Goal: Task Accomplishment & Management: Use online tool/utility

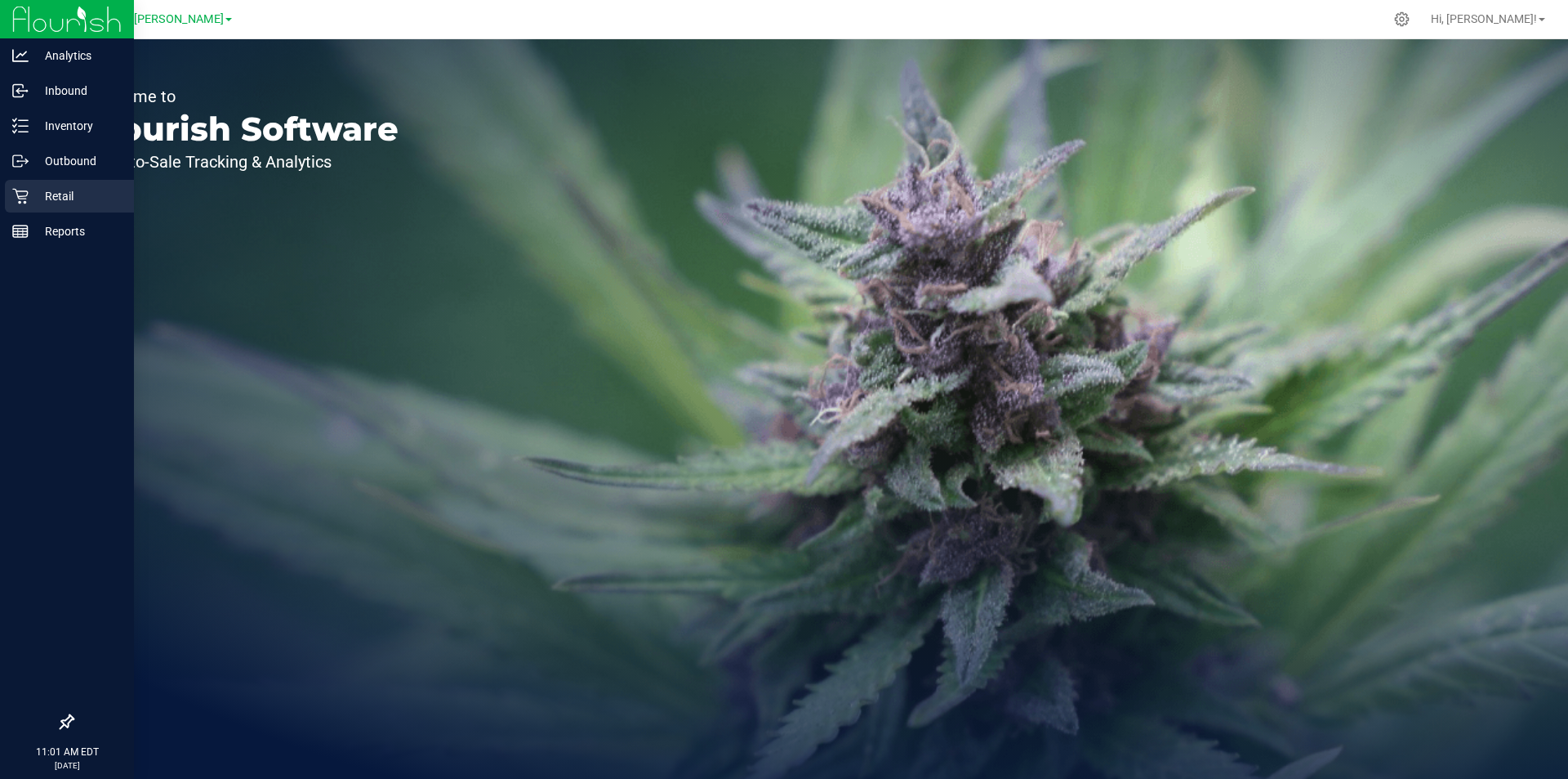
click at [68, 190] on p "Retail" at bounding box center [78, 196] width 98 height 19
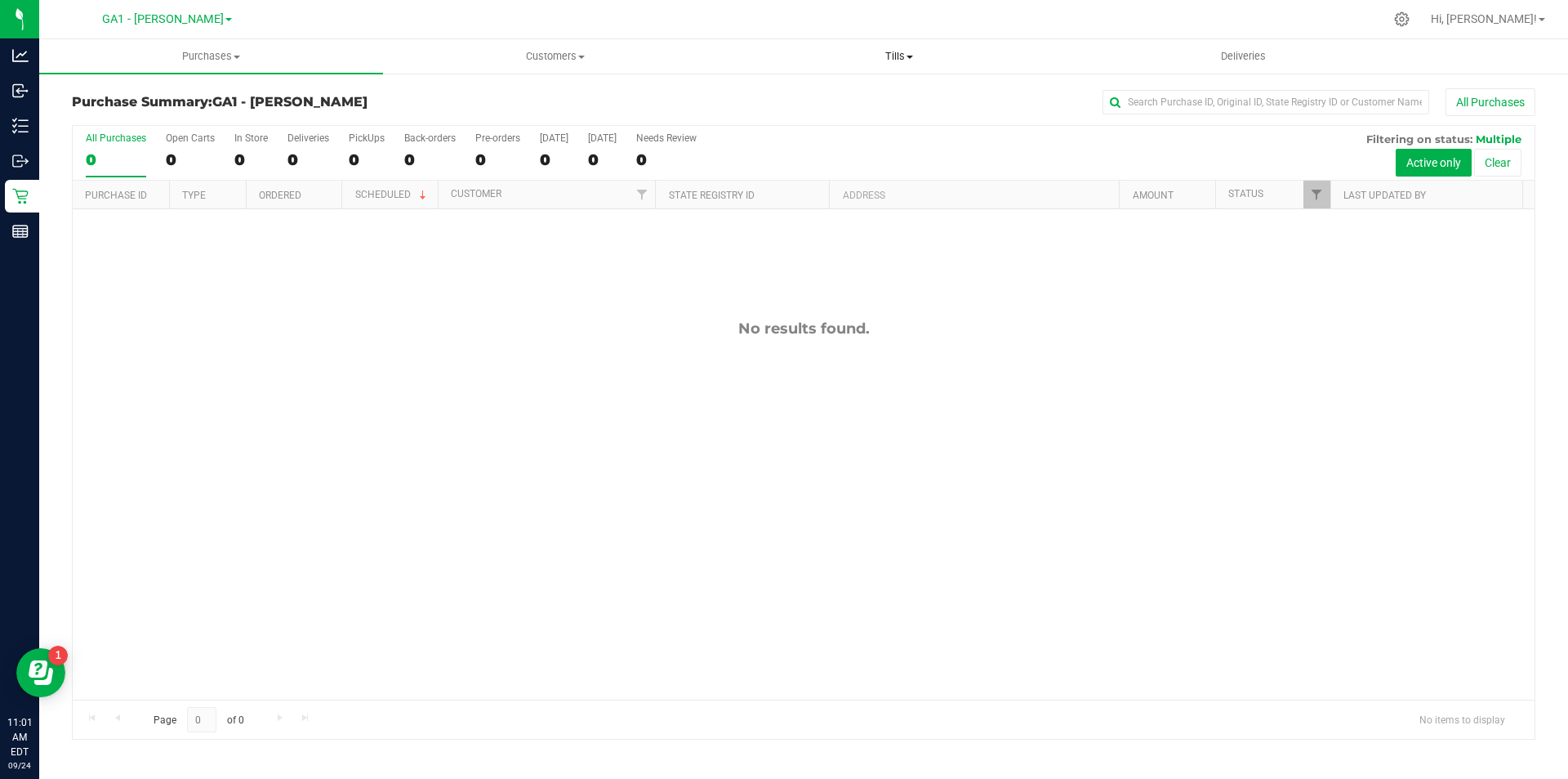
click at [881, 51] on span "Tills" at bounding box center [899, 56] width 342 height 14
click at [760, 95] on span "Manage tills" at bounding box center [782, 98] width 110 height 14
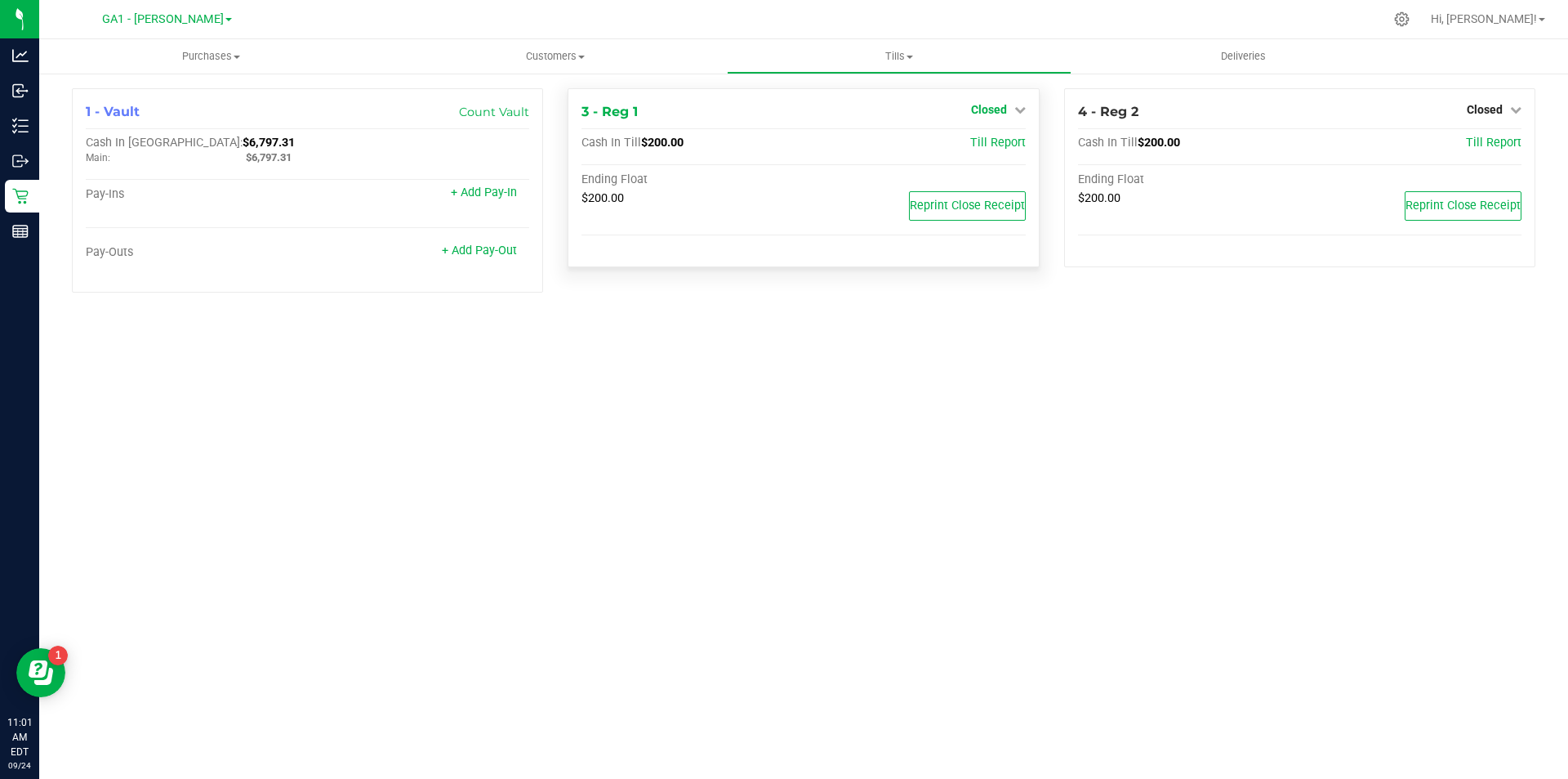
click at [1020, 107] on icon at bounding box center [1021, 110] width 12 height 12
click at [976, 150] on link "Open Till" at bounding box center [988, 143] width 43 height 13
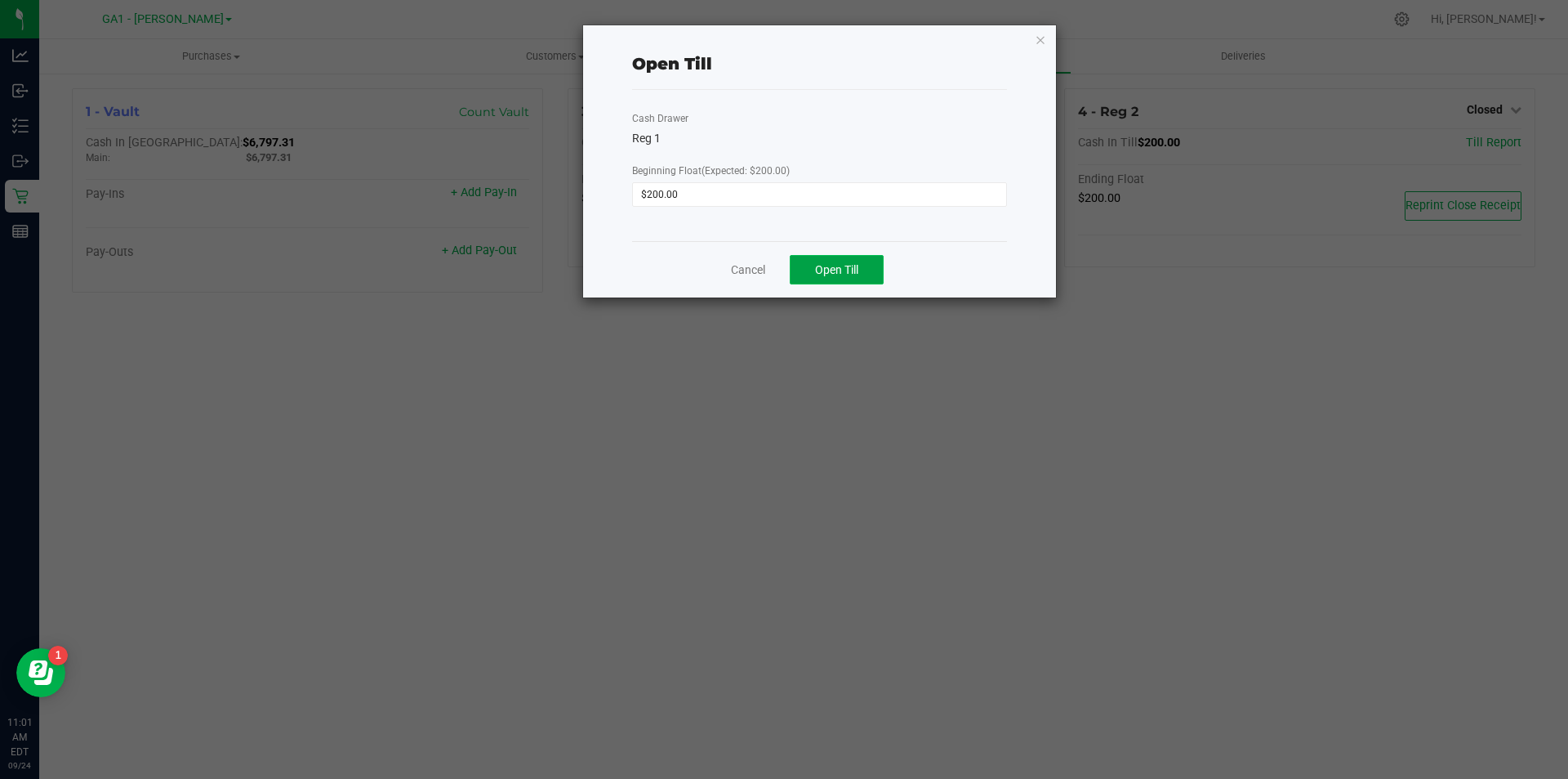
click at [866, 270] on button "Open Till" at bounding box center [836, 269] width 94 height 30
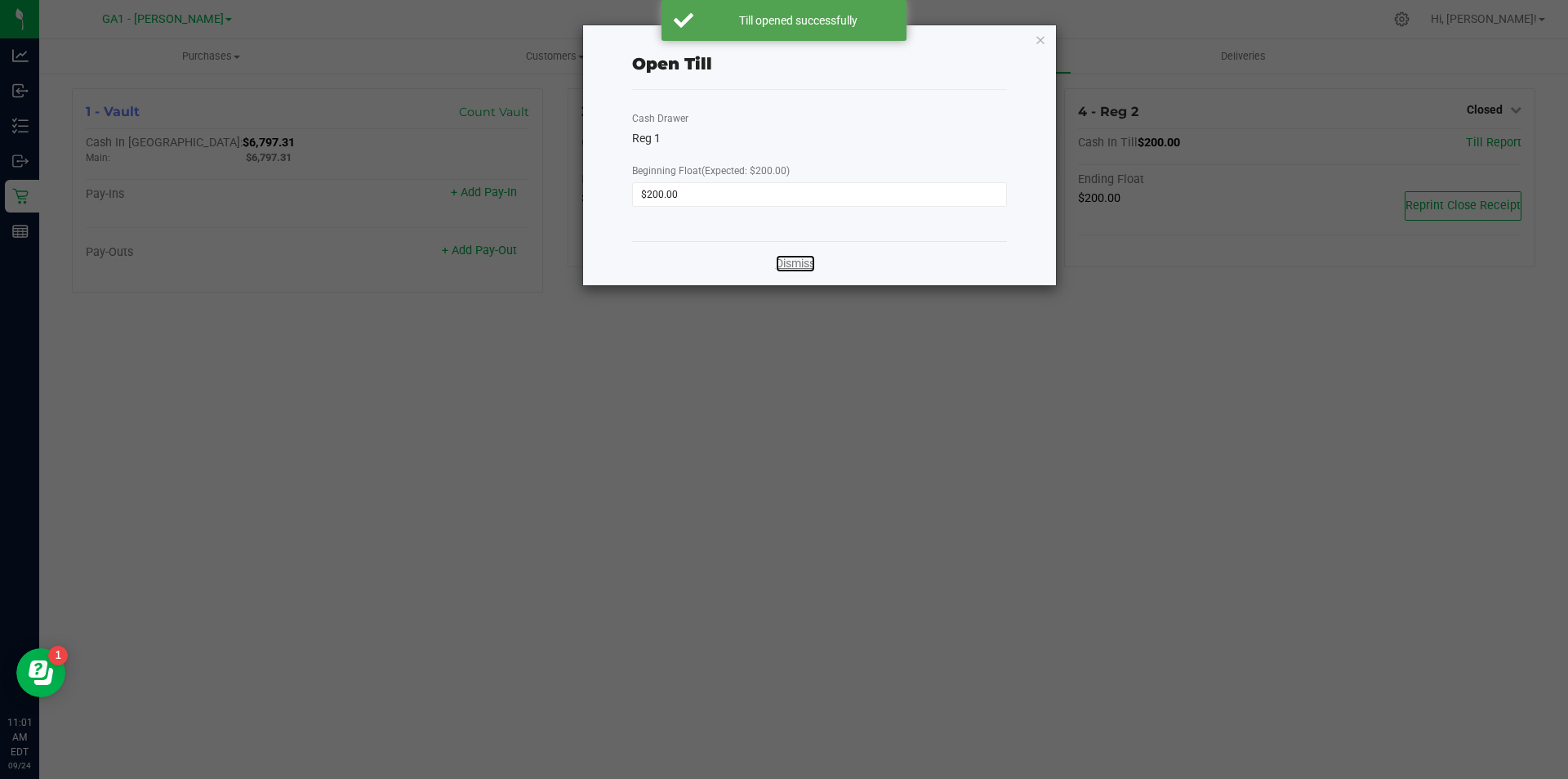
drag, startPoint x: 796, startPoint y: 268, endPoint x: 810, endPoint y: 264, distance: 14.6
click at [798, 268] on link "Dismiss" at bounding box center [795, 263] width 39 height 17
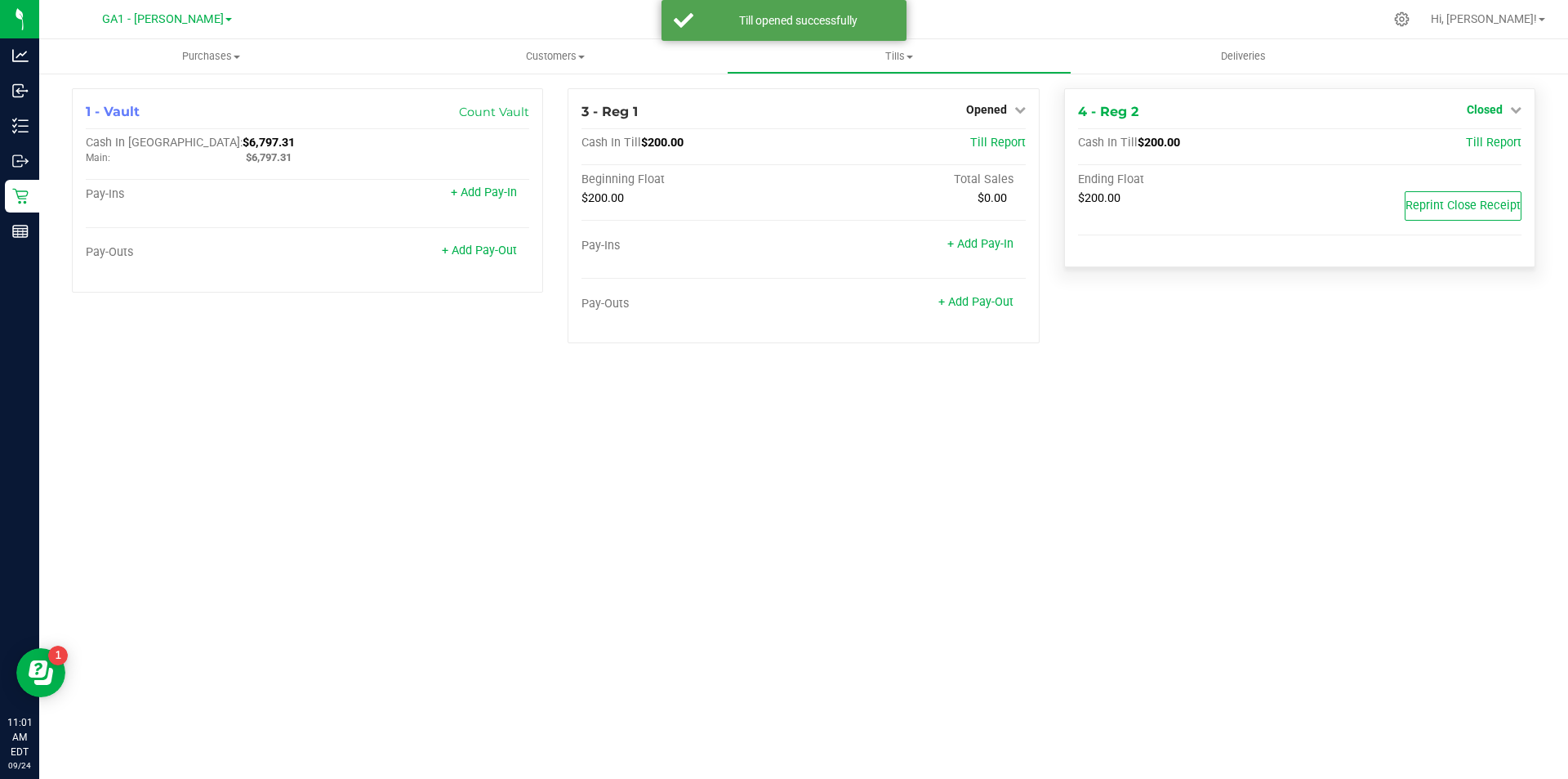
click at [1495, 110] on span "Closed" at bounding box center [1484, 109] width 36 height 13
click at [1472, 151] on div "Open Till" at bounding box center [1484, 144] width 121 height 20
click at [1474, 149] on link "Open Till" at bounding box center [1484, 143] width 43 height 13
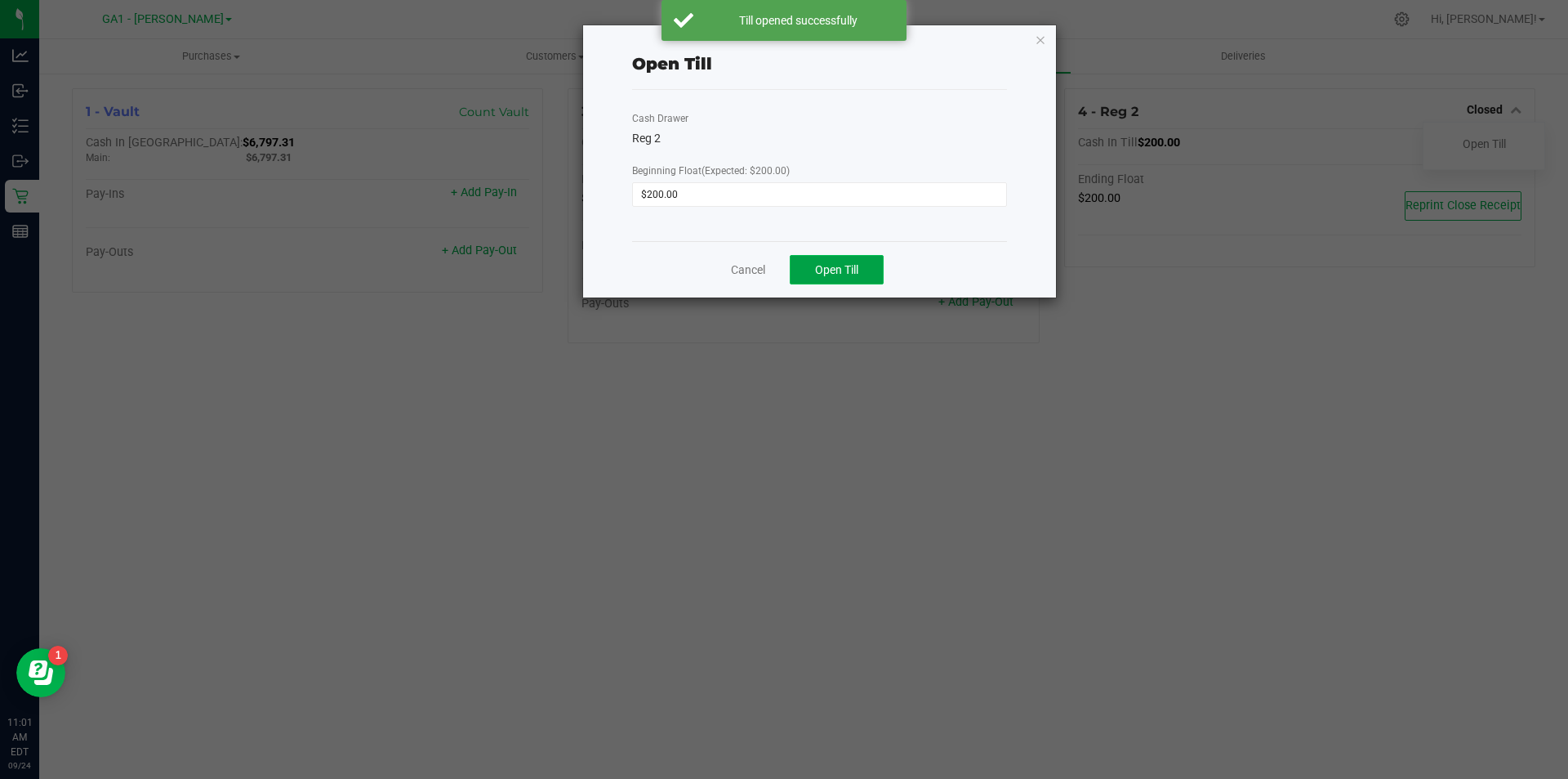
click at [817, 265] on span "Open Till" at bounding box center [836, 269] width 43 height 13
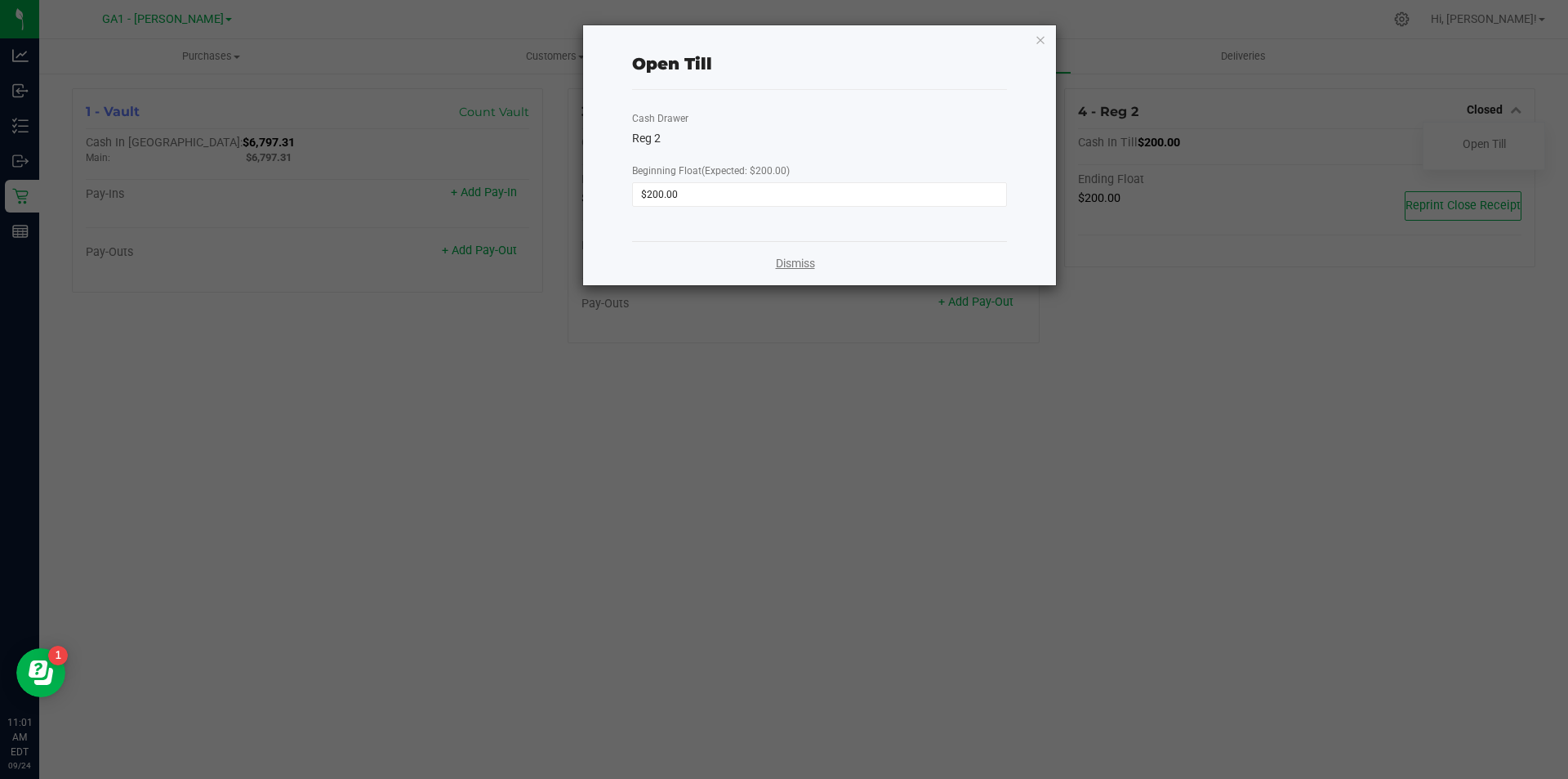
click at [795, 268] on link "Dismiss" at bounding box center [795, 263] width 39 height 17
